Goal: Download file/media

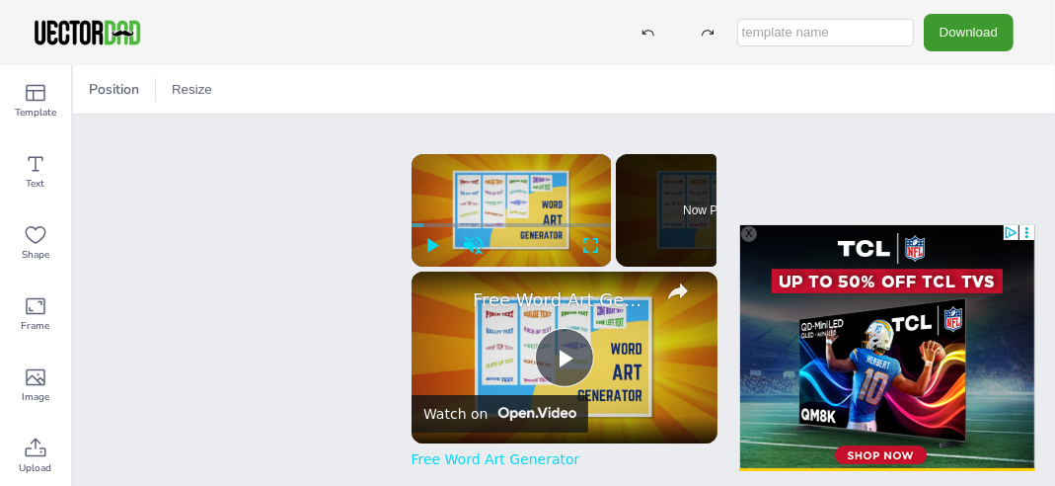
scroll to position [156, 0]
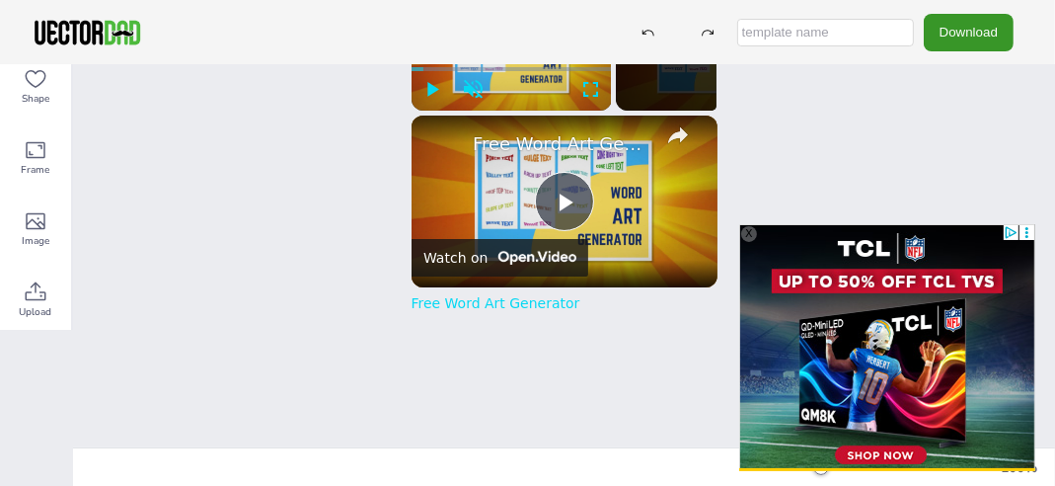
click at [982, 26] on button "Download" at bounding box center [969, 32] width 90 height 37
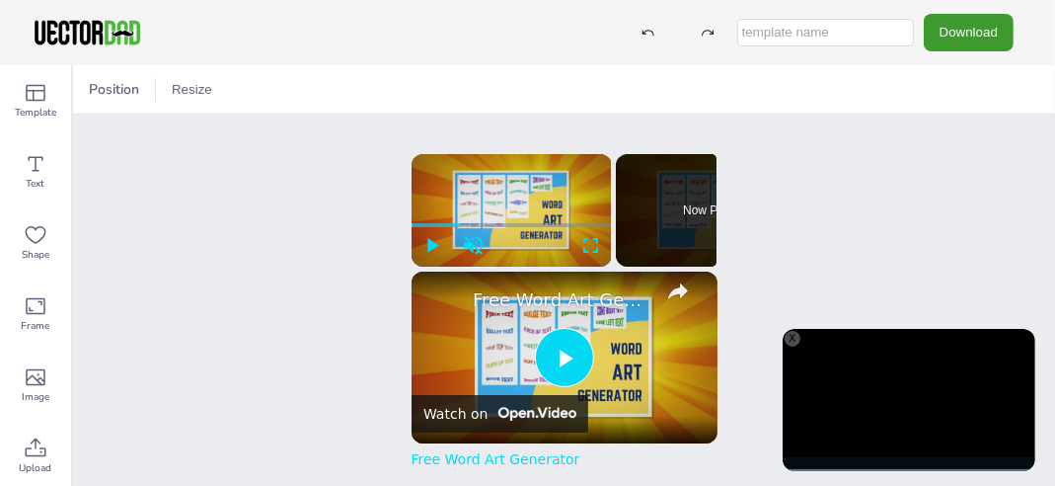
click at [565, 357] on span "Video Player" at bounding box center [565, 357] width 0 height 0
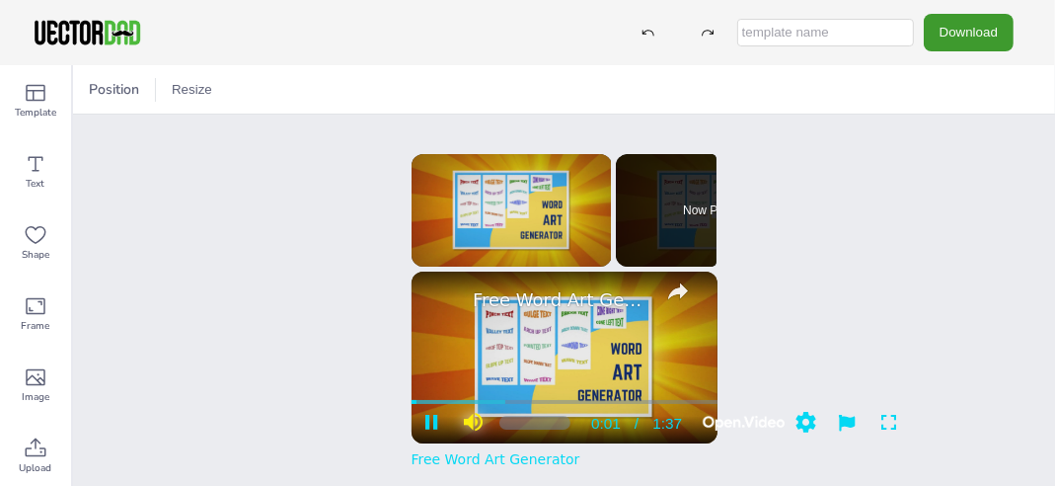
click at [460, 425] on span "Video Player" at bounding box center [473, 423] width 41 height 20
